Goal: Information Seeking & Learning: Learn about a topic

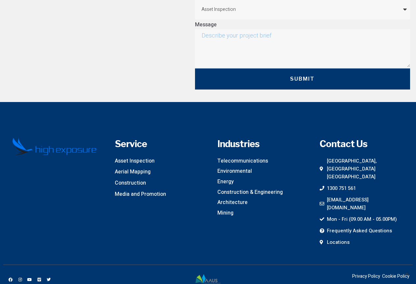
scroll to position [1929, 0]
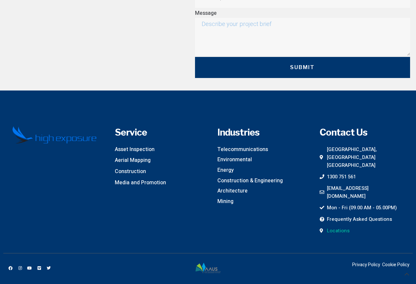
click at [328, 226] on span "Locations" at bounding box center [337, 230] width 24 height 8
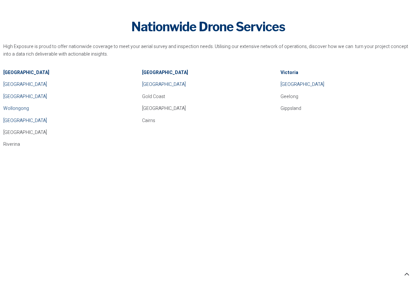
scroll to position [460, 0]
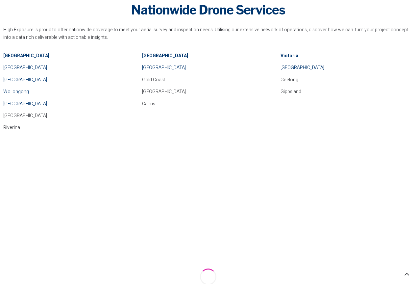
click at [14, 129] on p "Riverina" at bounding box center [69, 127] width 132 height 7
click at [35, 56] on strong "New South Wales" at bounding box center [26, 55] width 46 height 7
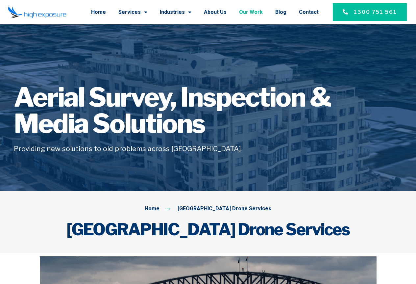
click at [259, 11] on link "Our Work" at bounding box center [251, 12] width 24 height 17
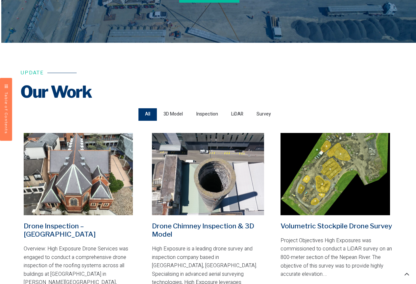
scroll to position [164, 0]
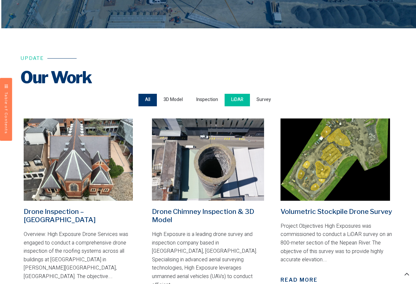
click at [243, 100] on span "LiDAR" at bounding box center [237, 99] width 12 height 9
click at [0, 0] on input "LiDAR" at bounding box center [0, 0] width 0 height 0
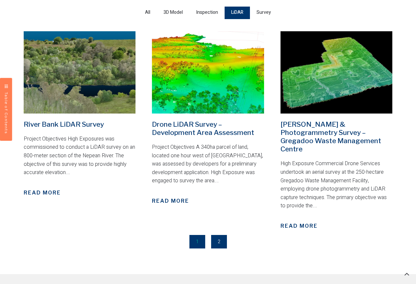
scroll to position [263, 0]
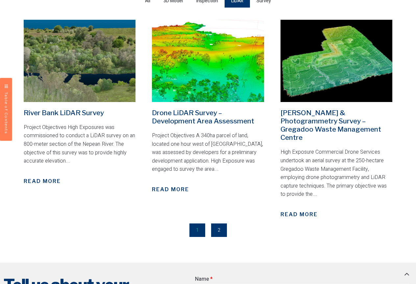
click at [282, 185] on p "High Exposure Commercial Drone Services undertook an aerial survey at the 250-h…" at bounding box center [336, 173] width 112 height 51
click at [302, 210] on span "Read More" at bounding box center [298, 214] width 37 height 8
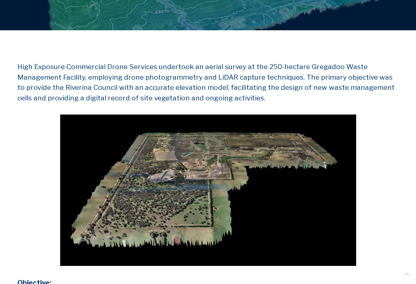
scroll to position [131, 0]
